Goal: Communication & Community: Participate in discussion

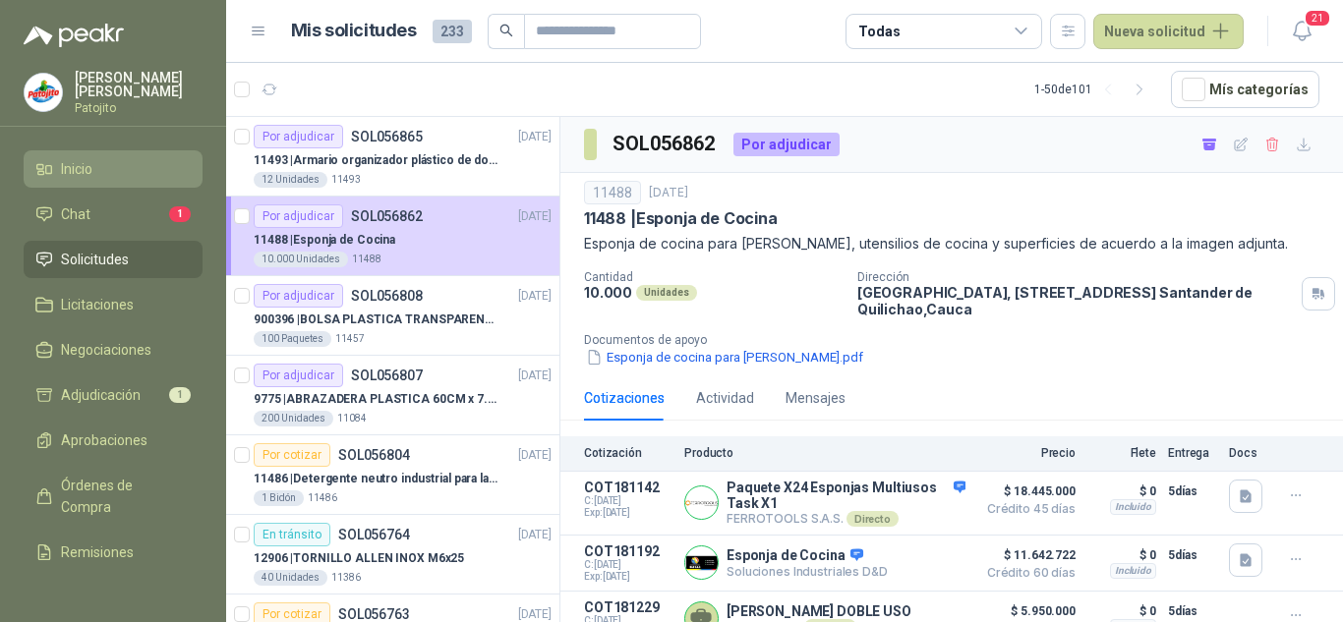
scroll to position [137, 0]
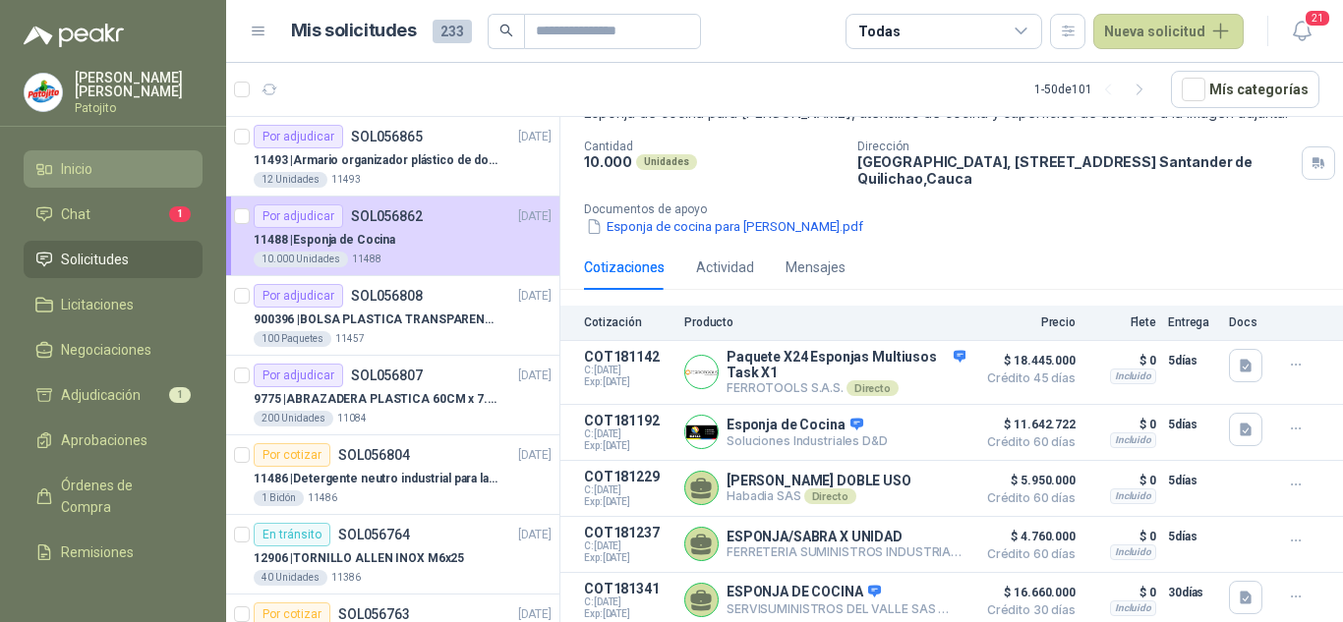
click at [91, 154] on link "Inicio" at bounding box center [113, 168] width 179 height 37
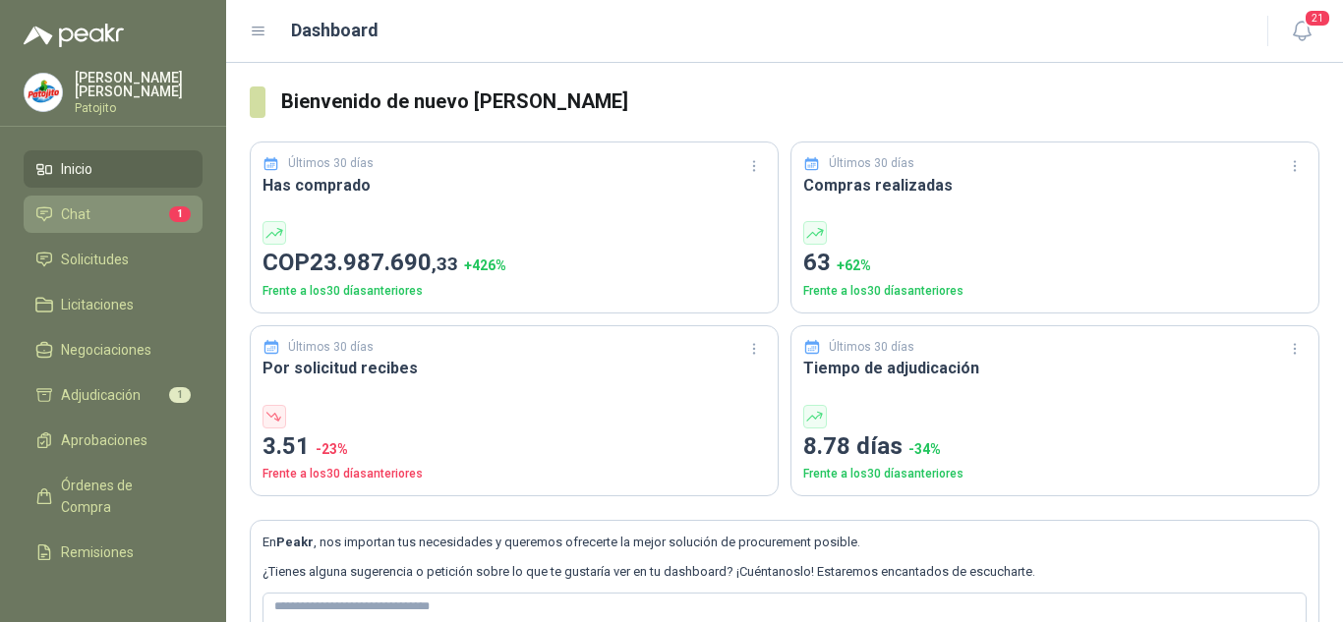
click at [95, 223] on li "Chat 1" at bounding box center [112, 214] width 155 height 22
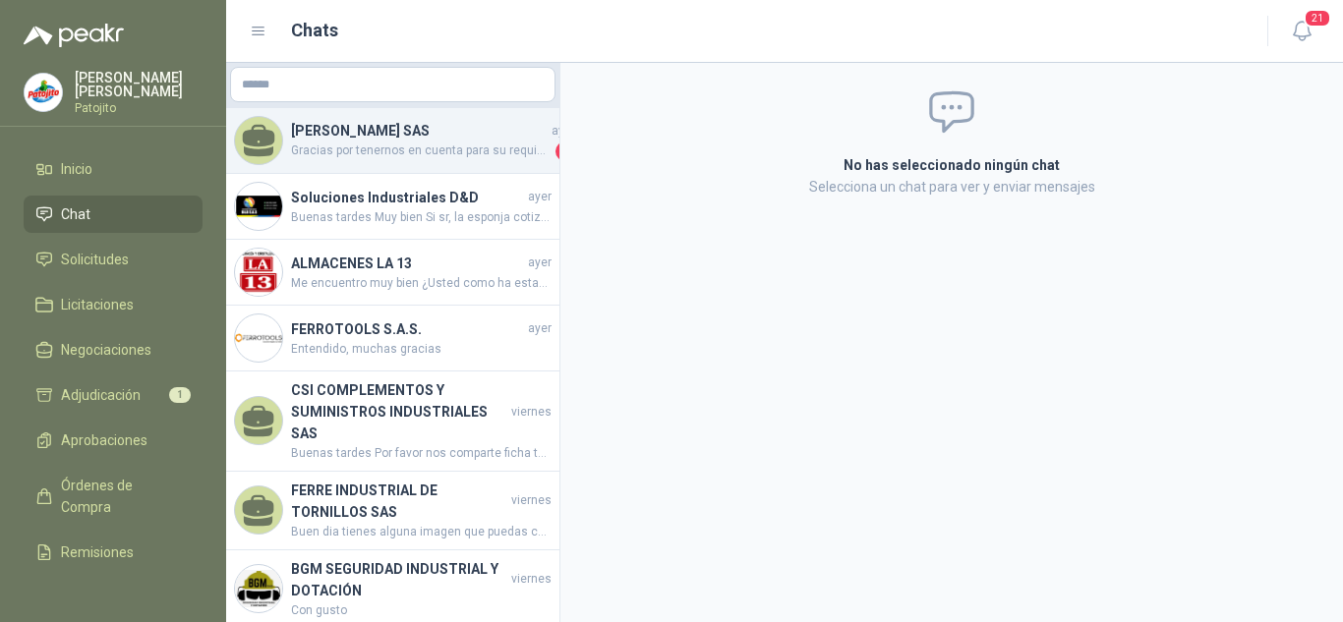
click at [420, 140] on h4 "[PERSON_NAME] SAS" at bounding box center [419, 131] width 257 height 22
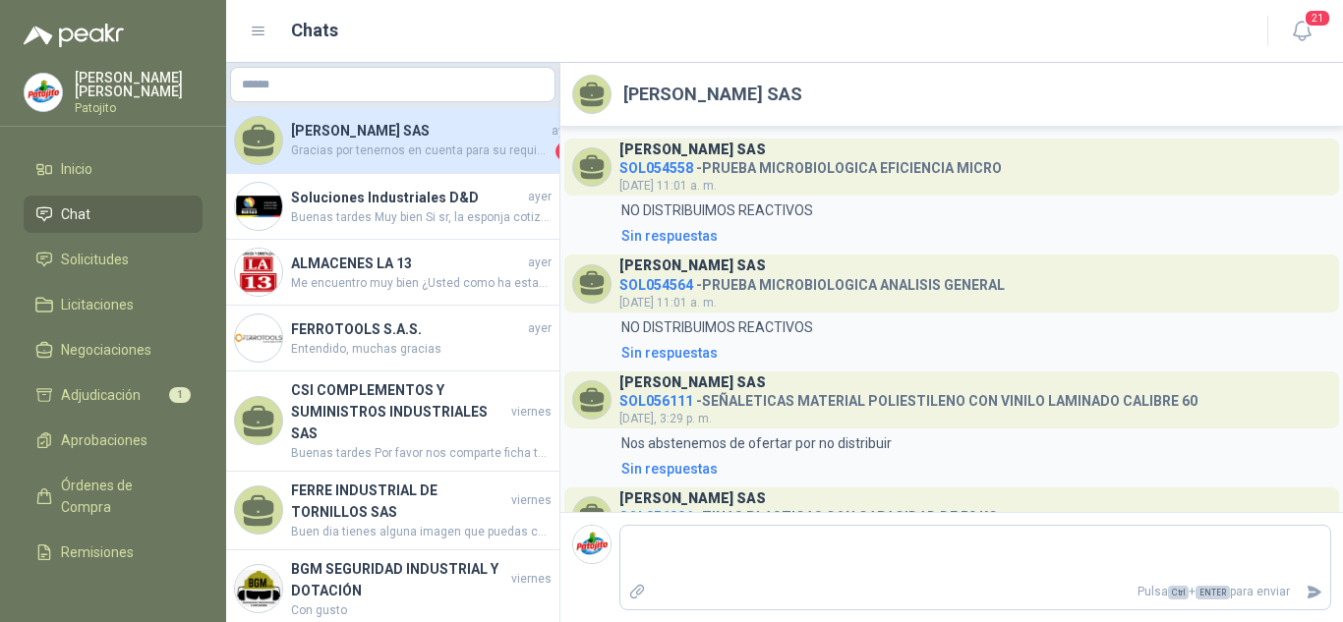
scroll to position [823, 0]
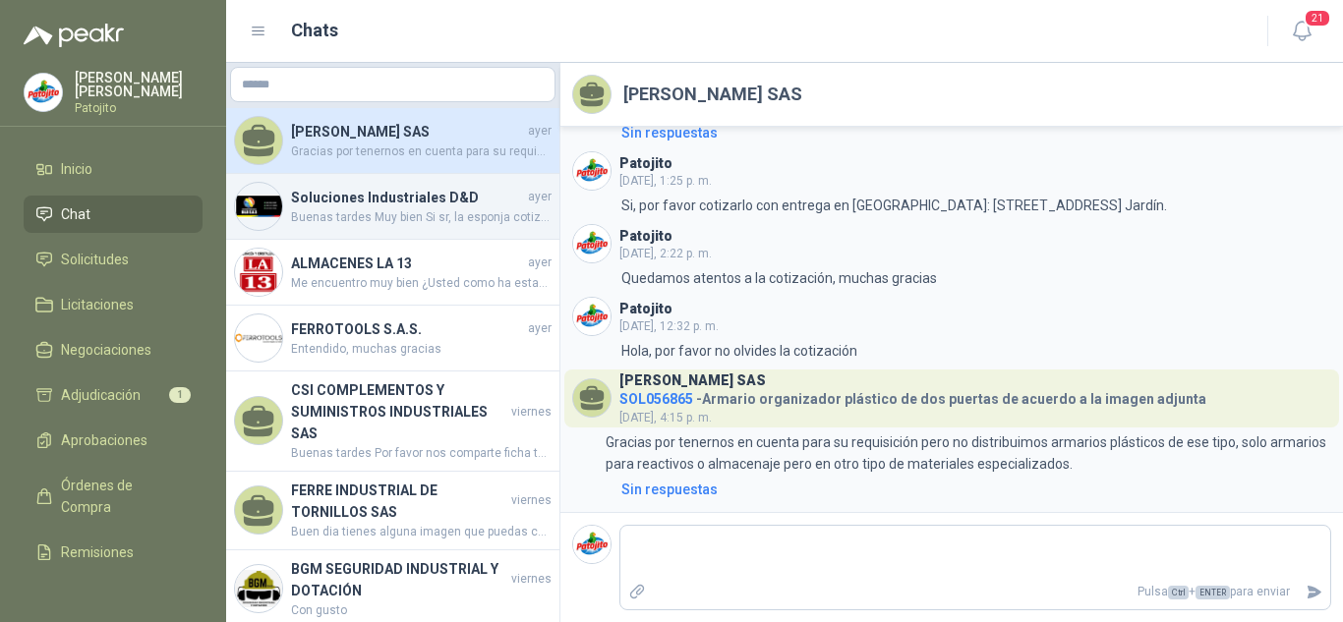
click at [388, 214] on span "Buenas tardes Muy bien Si sr, la esponja cotizada corresponde a la solicitada" at bounding box center [421, 217] width 261 height 19
